Goal: Transaction & Acquisition: Subscribe to service/newsletter

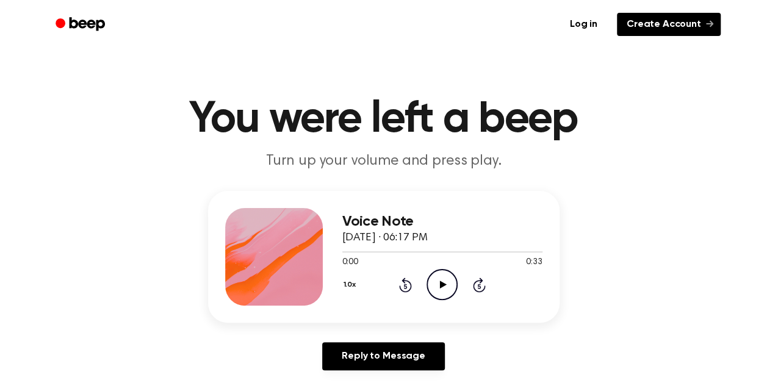
click at [674, 22] on link "Create Account" at bounding box center [669, 24] width 104 height 23
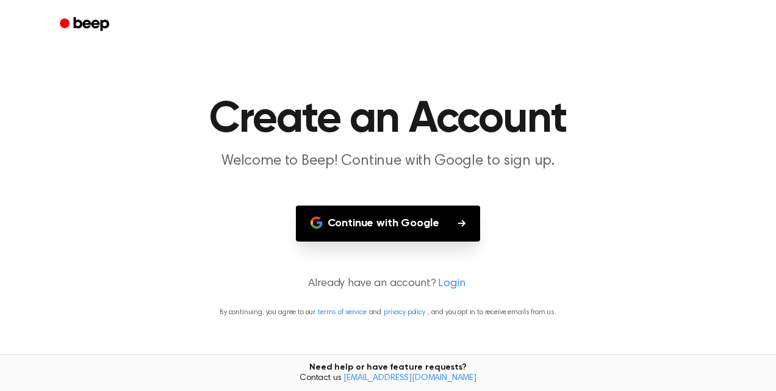
click at [399, 221] on button "Continue with Google" at bounding box center [388, 224] width 185 height 36
click at [382, 226] on button "Continue with Google" at bounding box center [388, 224] width 185 height 36
click at [448, 283] on link "Login" at bounding box center [451, 284] width 27 height 16
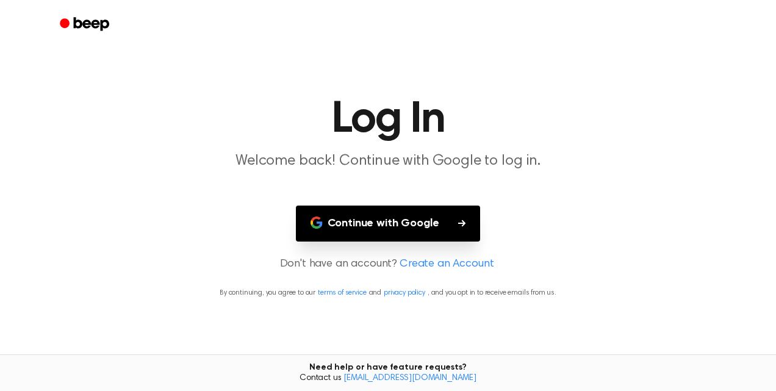
click at [426, 261] on link "Create an Account" at bounding box center [446, 264] width 94 height 16
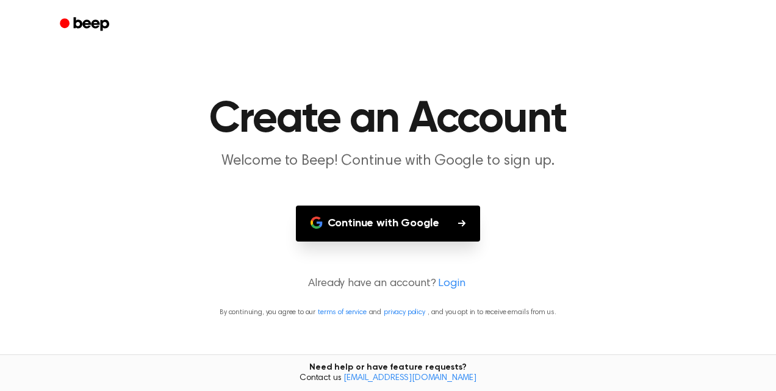
click at [354, 213] on button "Continue with Google" at bounding box center [388, 224] width 185 height 36
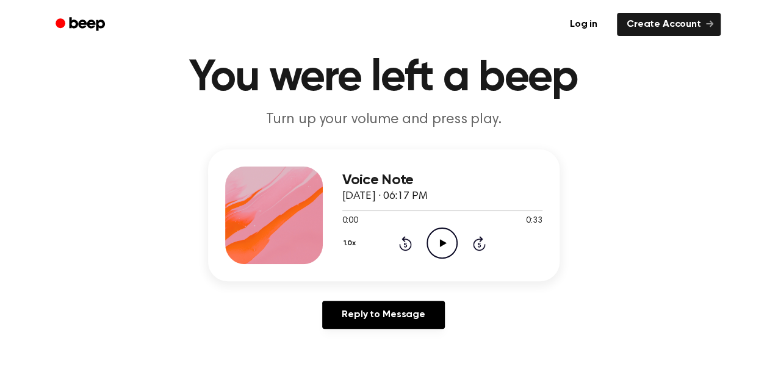
scroll to position [61, 0]
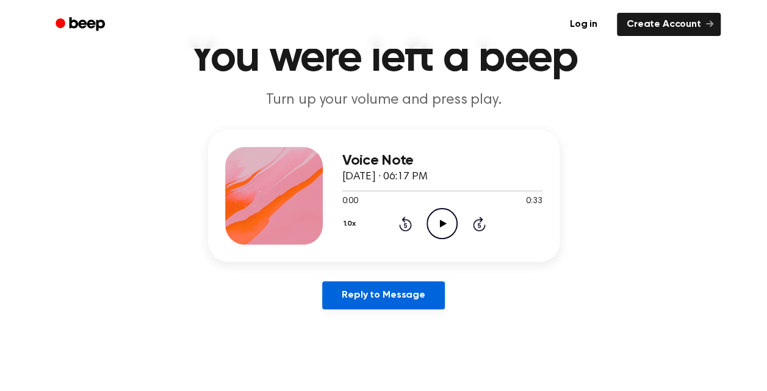
click at [386, 300] on link "Reply to Message" at bounding box center [383, 295] width 122 height 28
